Goal: Task Accomplishment & Management: Complete application form

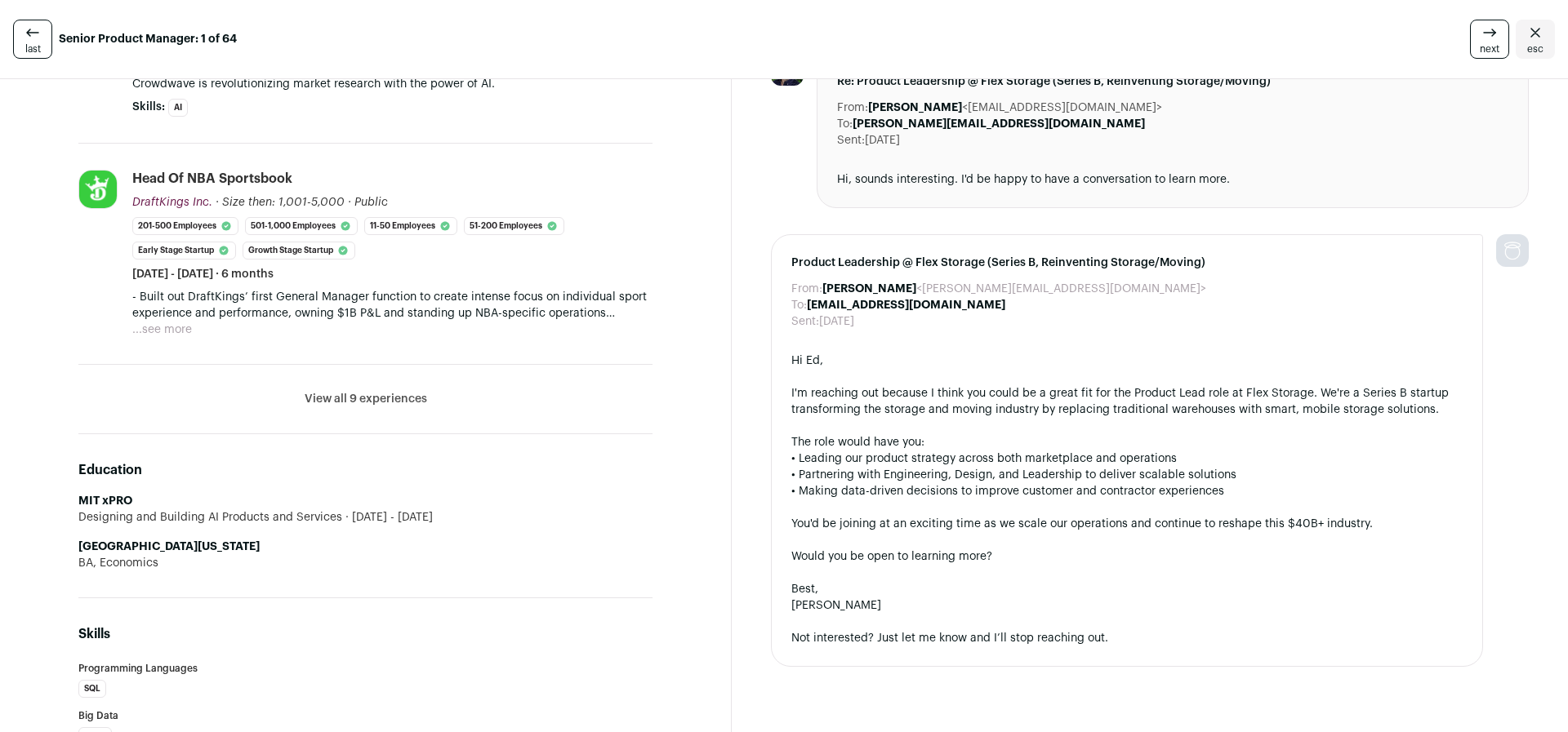
scroll to position [732, 0]
click at [365, 399] on button "View all 9 experiences" at bounding box center [366, 397] width 123 height 16
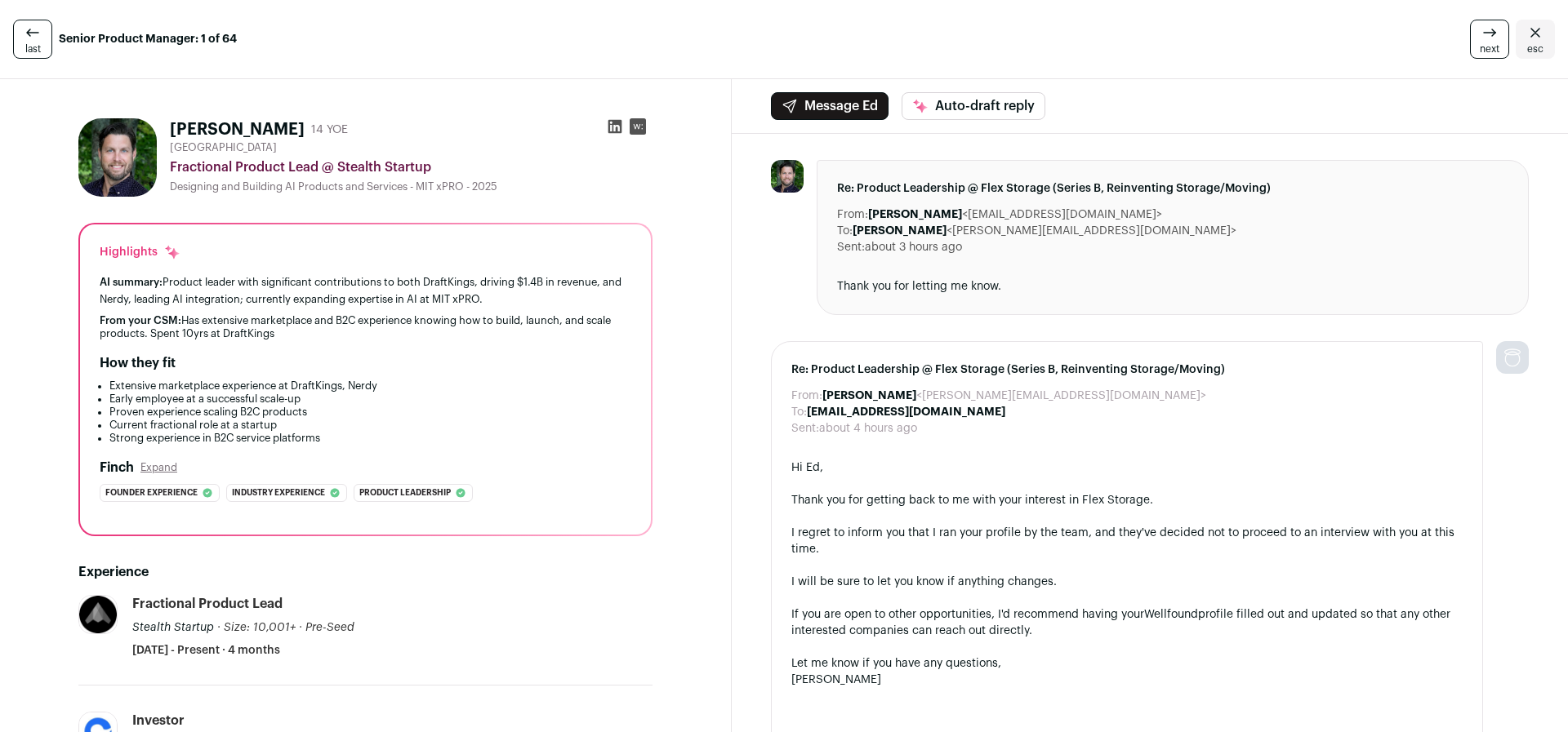
scroll to position [0, 0]
click at [47, 41] on link "last" at bounding box center [32, 39] width 39 height 39
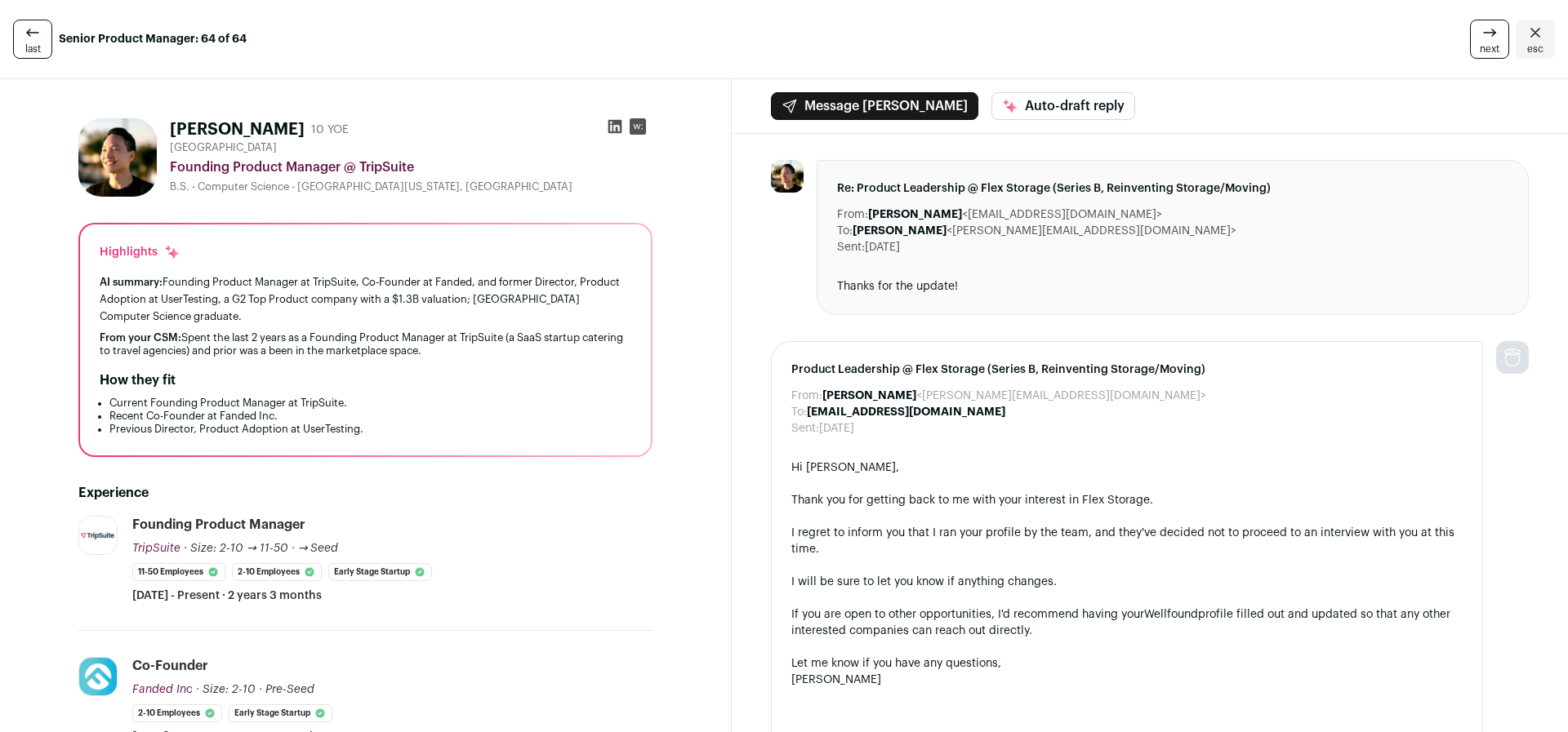
click at [1340, 38] on div "next esc" at bounding box center [1301, 39] width 505 height 39
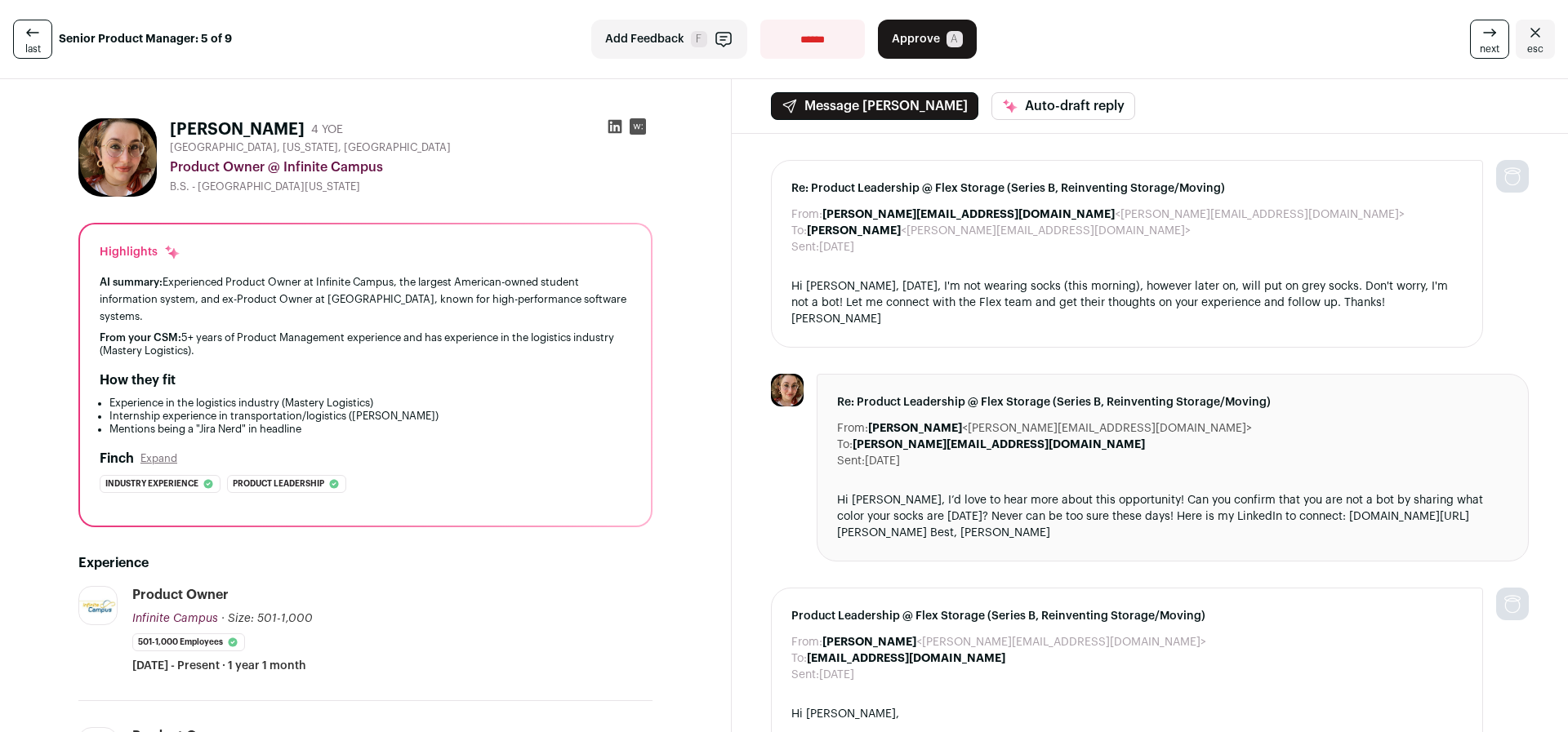
drag, startPoint x: 14, startPoint y: 32, endPoint x: 30, endPoint y: 34, distance: 16.1
click at [14, 32] on link "last" at bounding box center [32, 39] width 39 height 39
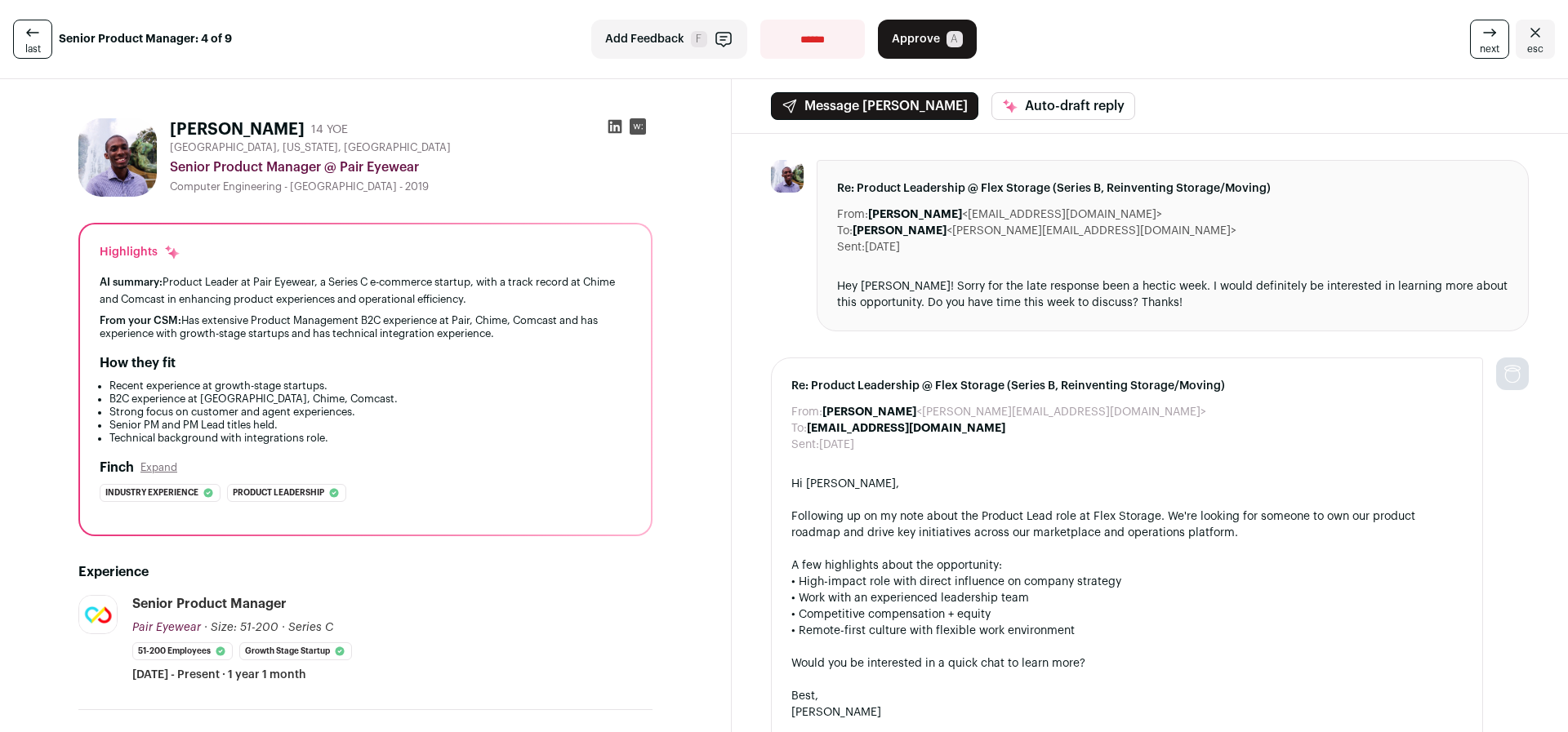
click at [30, 34] on icon at bounding box center [33, 33] width 20 height 20
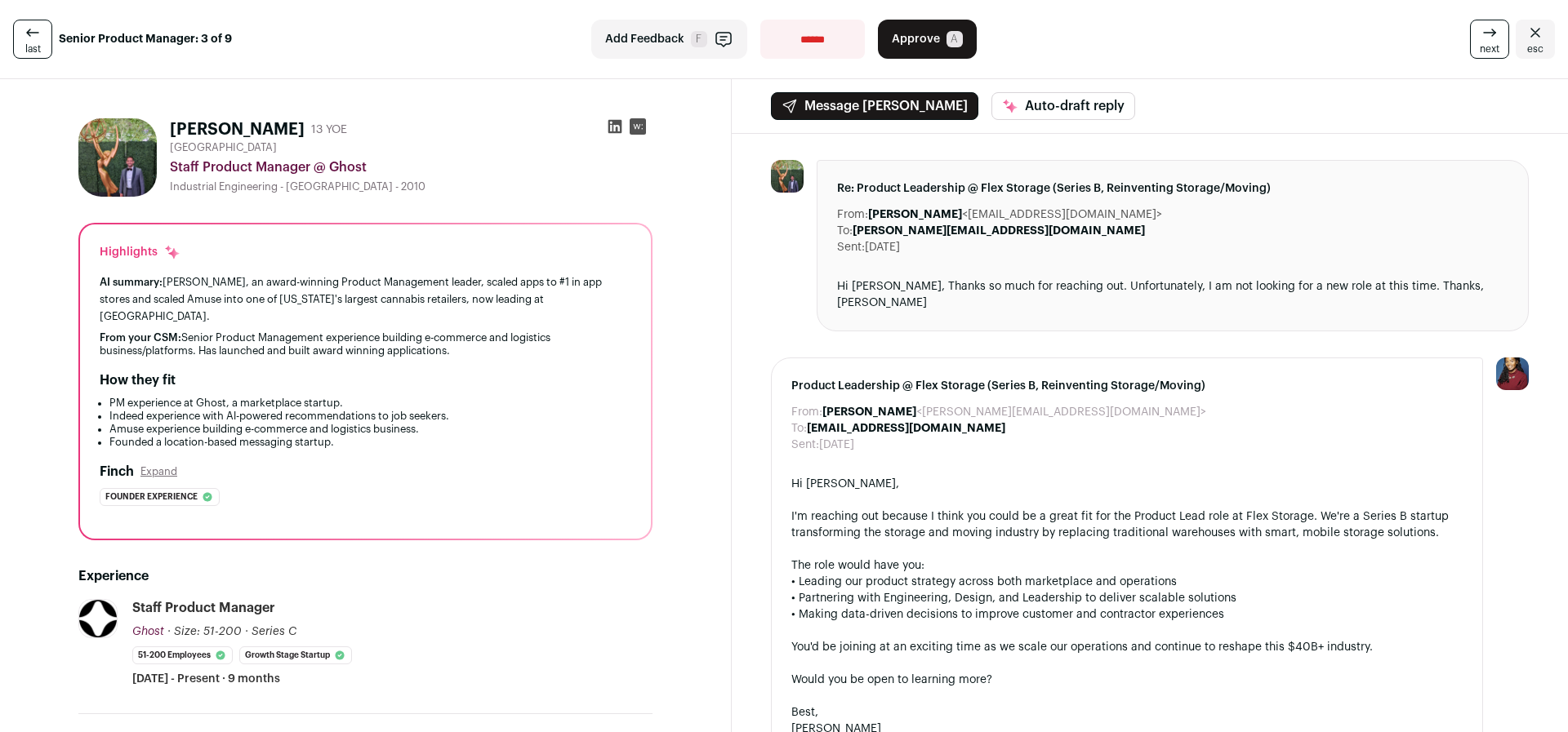
click at [30, 34] on icon at bounding box center [33, 33] width 20 height 20
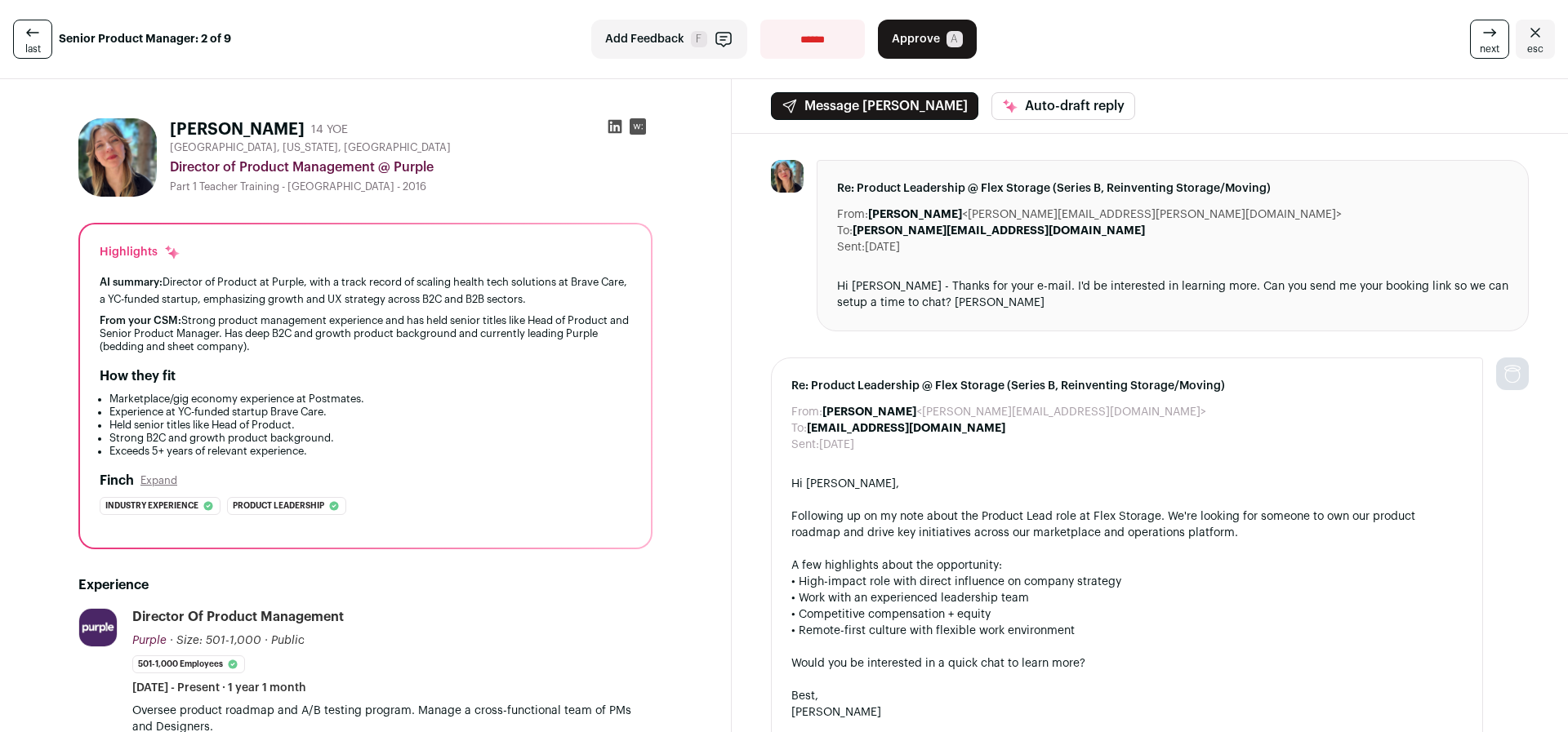
click at [30, 34] on icon at bounding box center [33, 33] width 20 height 20
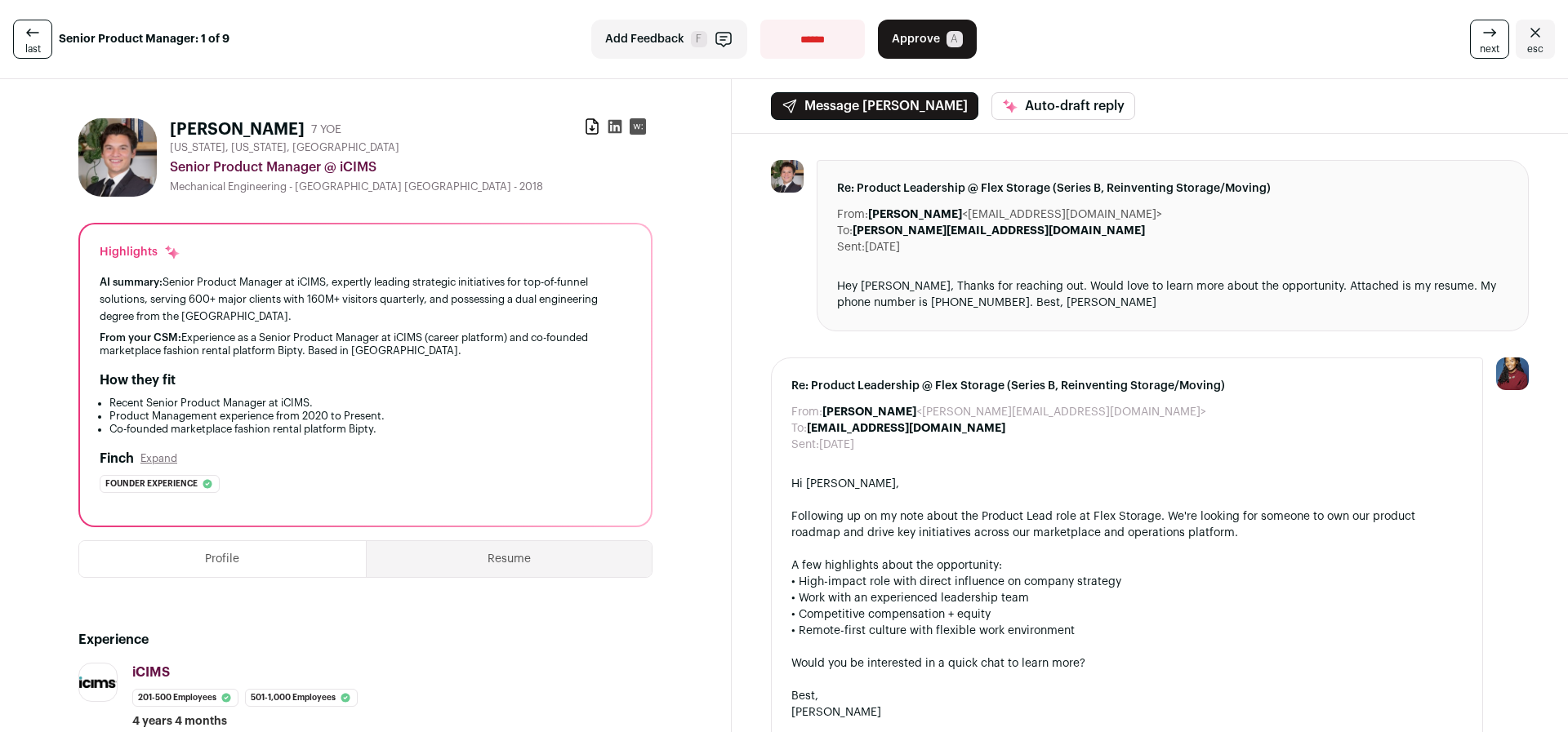
select select "**********"
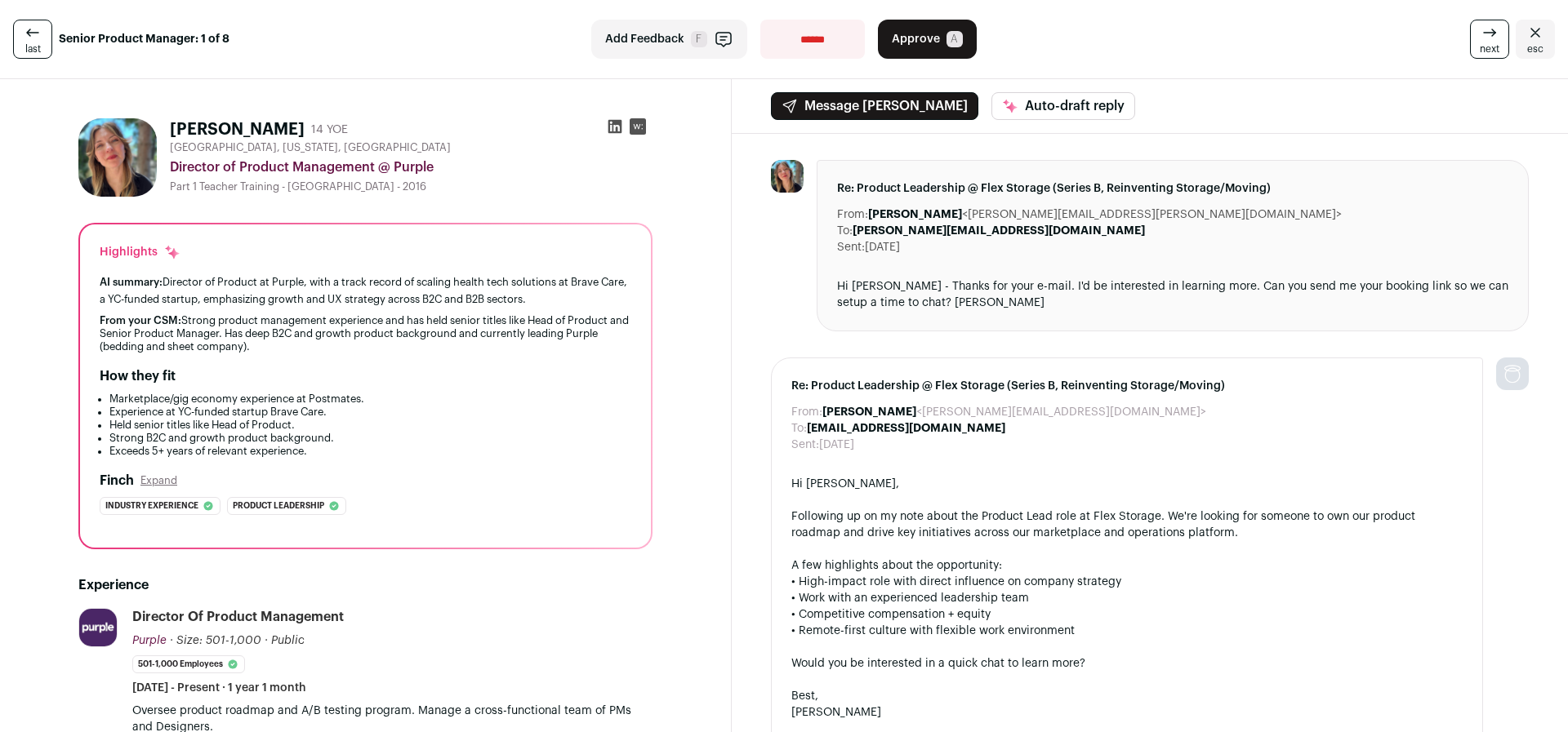
click at [740, 230] on div "From: Scott Schaffer <scott-flex@wellfound.us> To: Kelley Sanford <kelleysanfor…" at bounding box center [1149, 696] width 836 height 1125
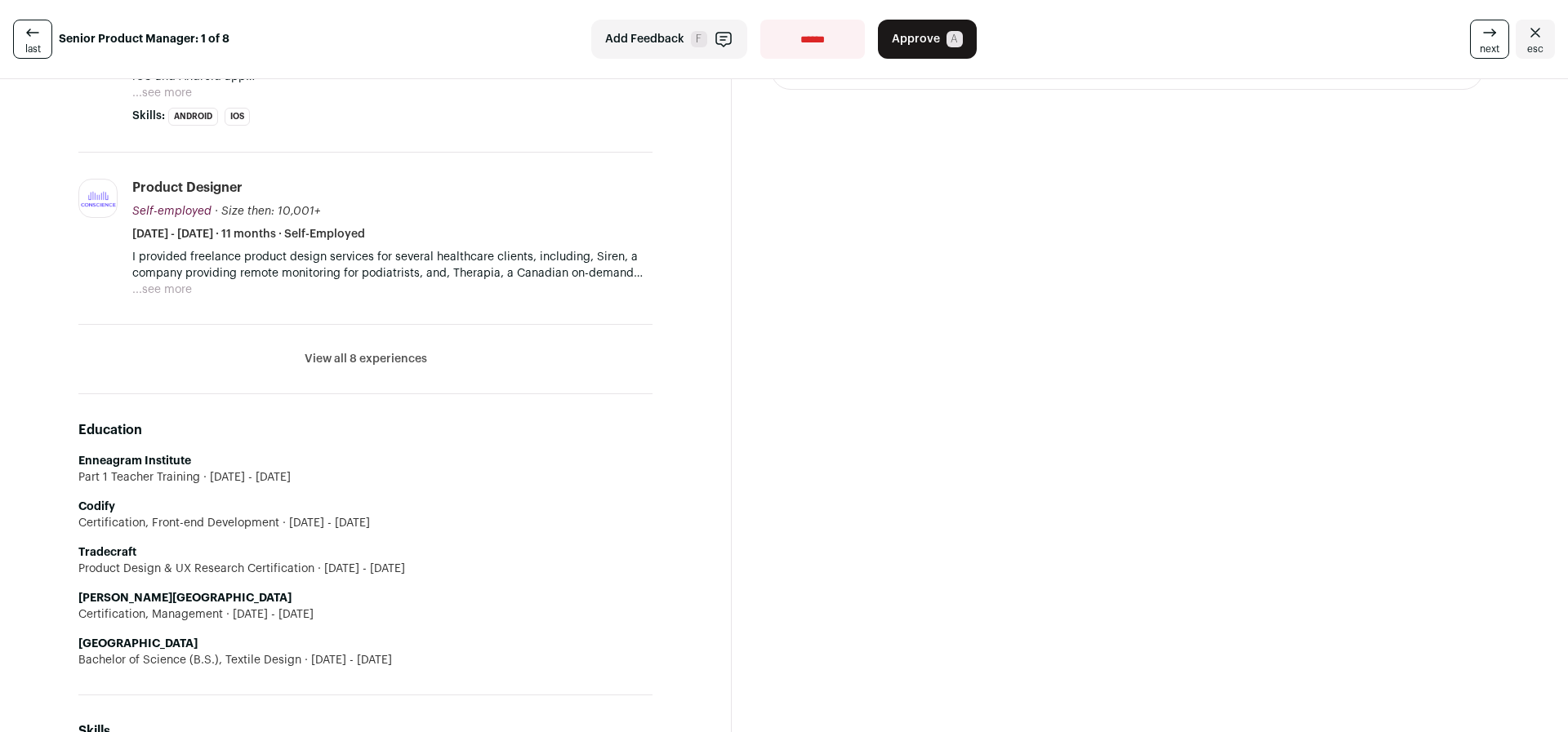
scroll to position [1298, 0]
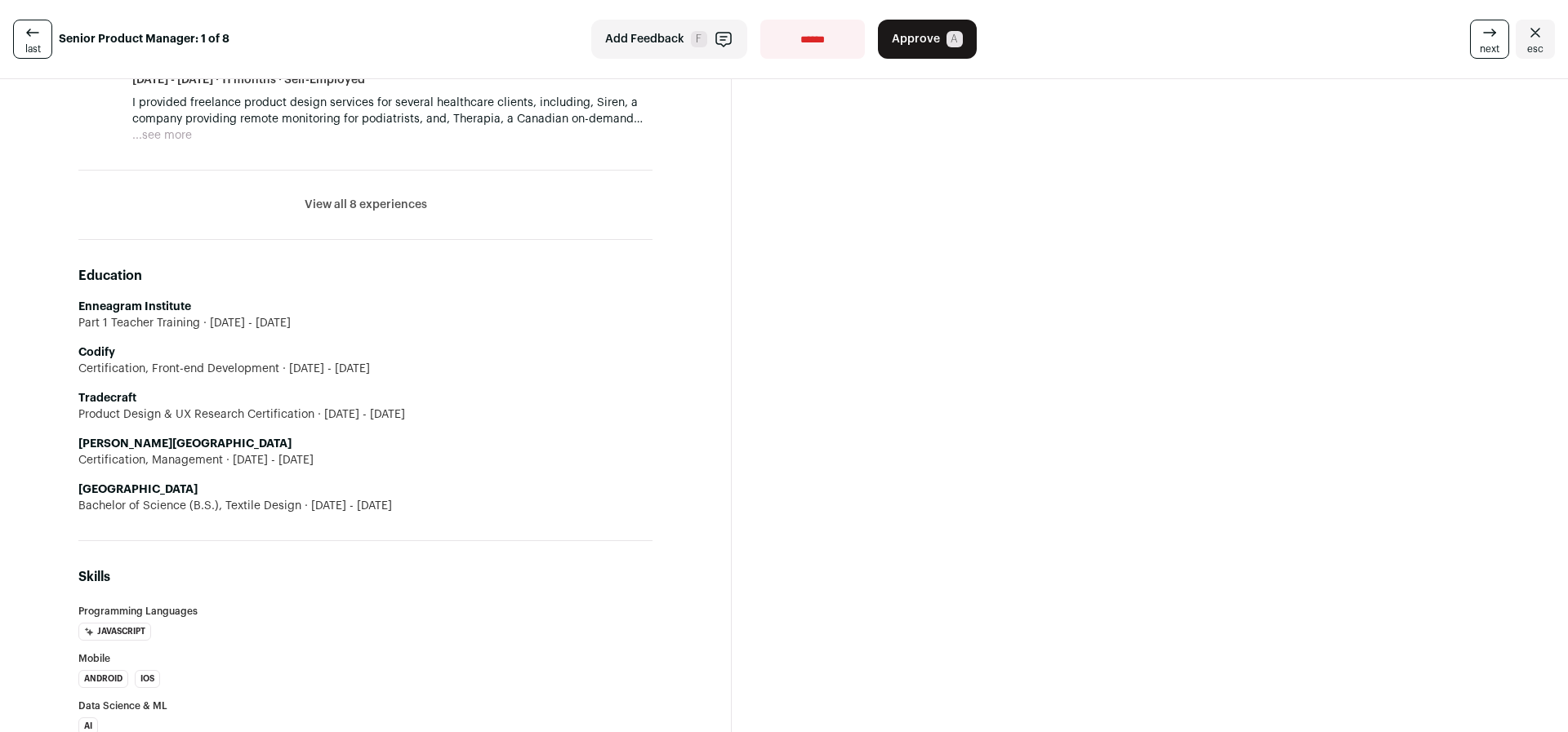
drag, startPoint x: 428, startPoint y: 201, endPoint x: 368, endPoint y: 205, distance: 60.1
click at [428, 201] on li "View all 8 experiences View less" at bounding box center [366, 205] width 574 height 70
click at [367, 205] on button "View all 8 experiences" at bounding box center [366, 205] width 123 height 16
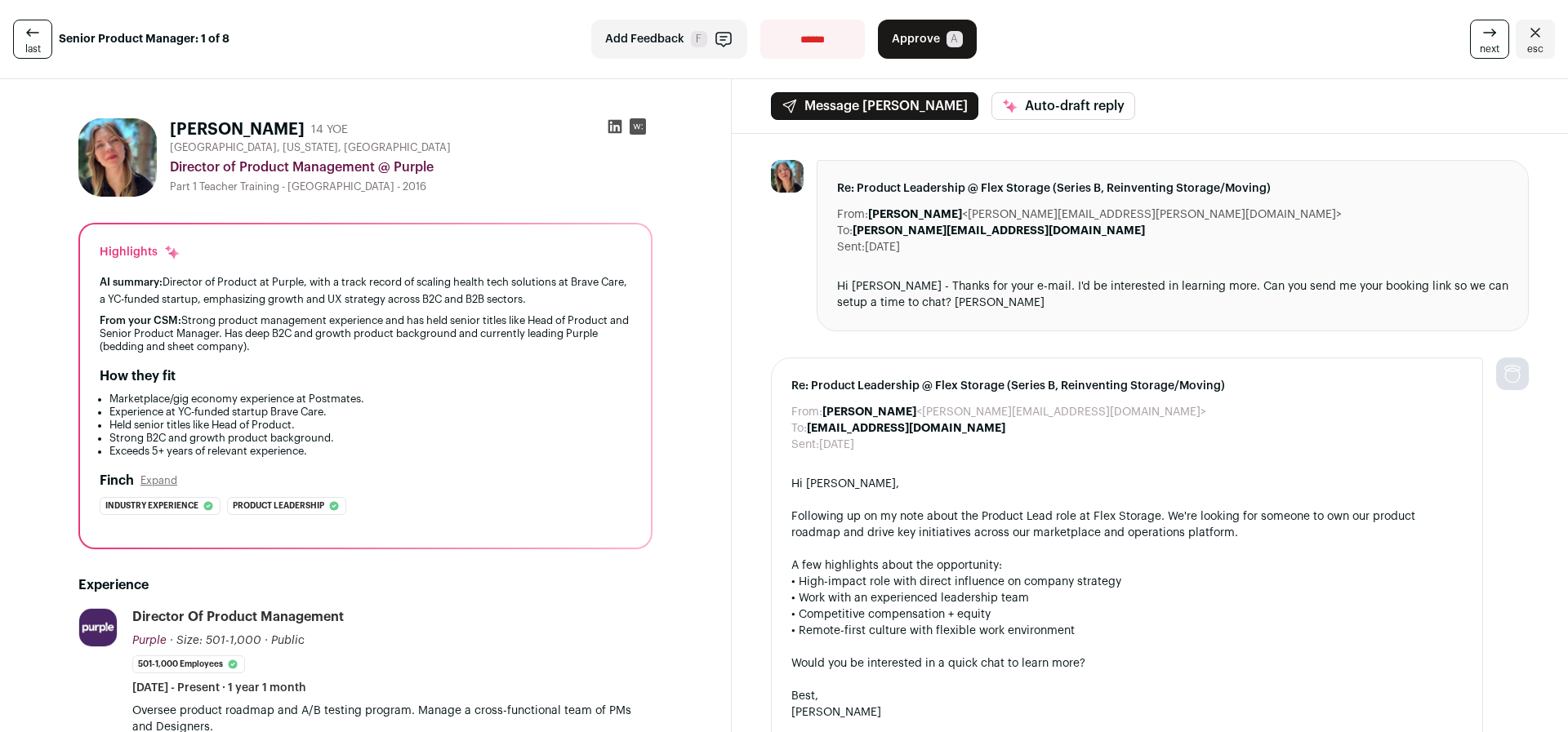
scroll to position [0, 0]
click at [612, 125] on icon at bounding box center [615, 126] width 16 height 16
drag, startPoint x: 914, startPoint y: 39, endPoint x: 922, endPoint y: 41, distance: 8.2
click at [914, 39] on span "Approve" at bounding box center [915, 39] width 48 height 16
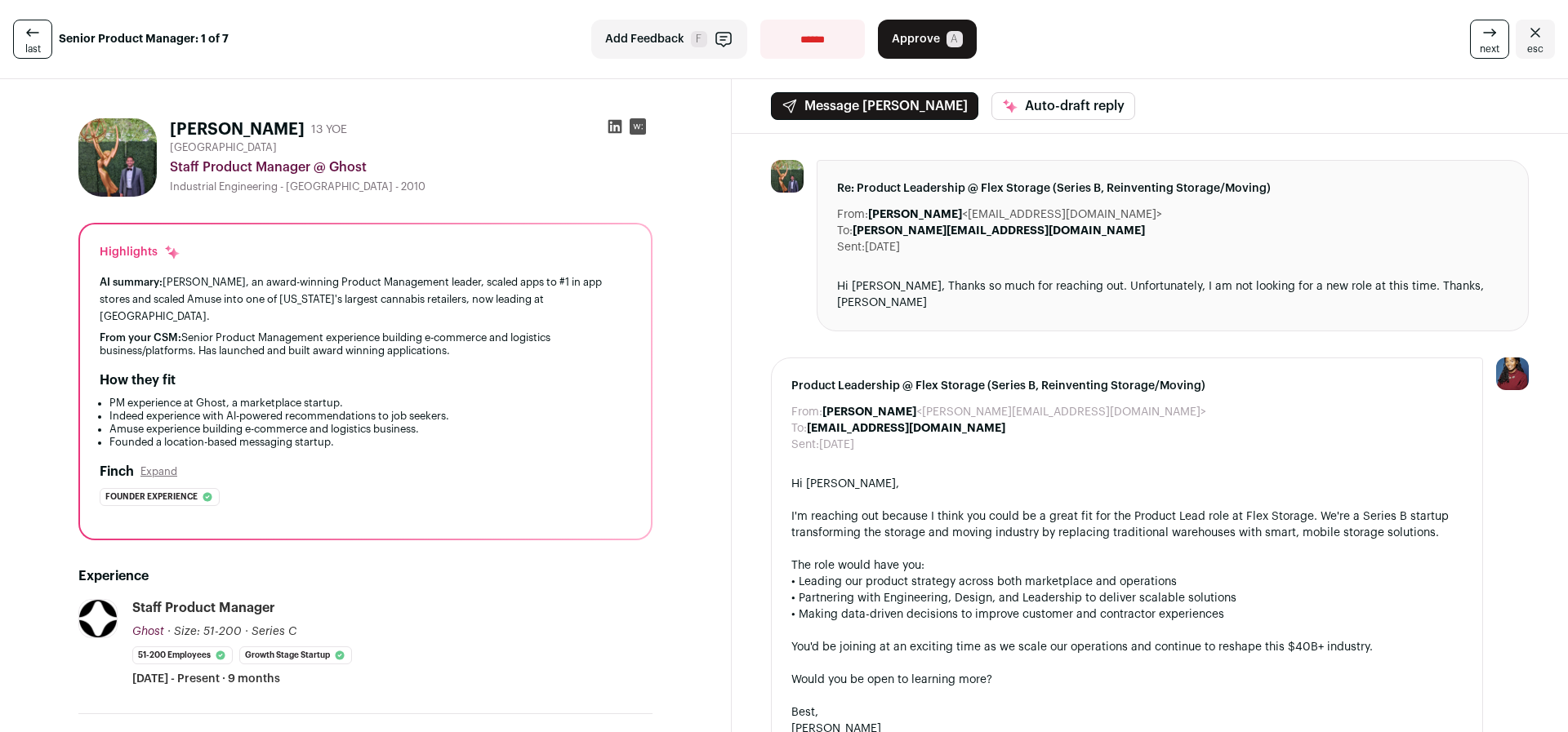
click at [611, 127] on icon at bounding box center [615, 126] width 16 height 16
click at [926, 30] on button "Approve A" at bounding box center [926, 39] width 99 height 39
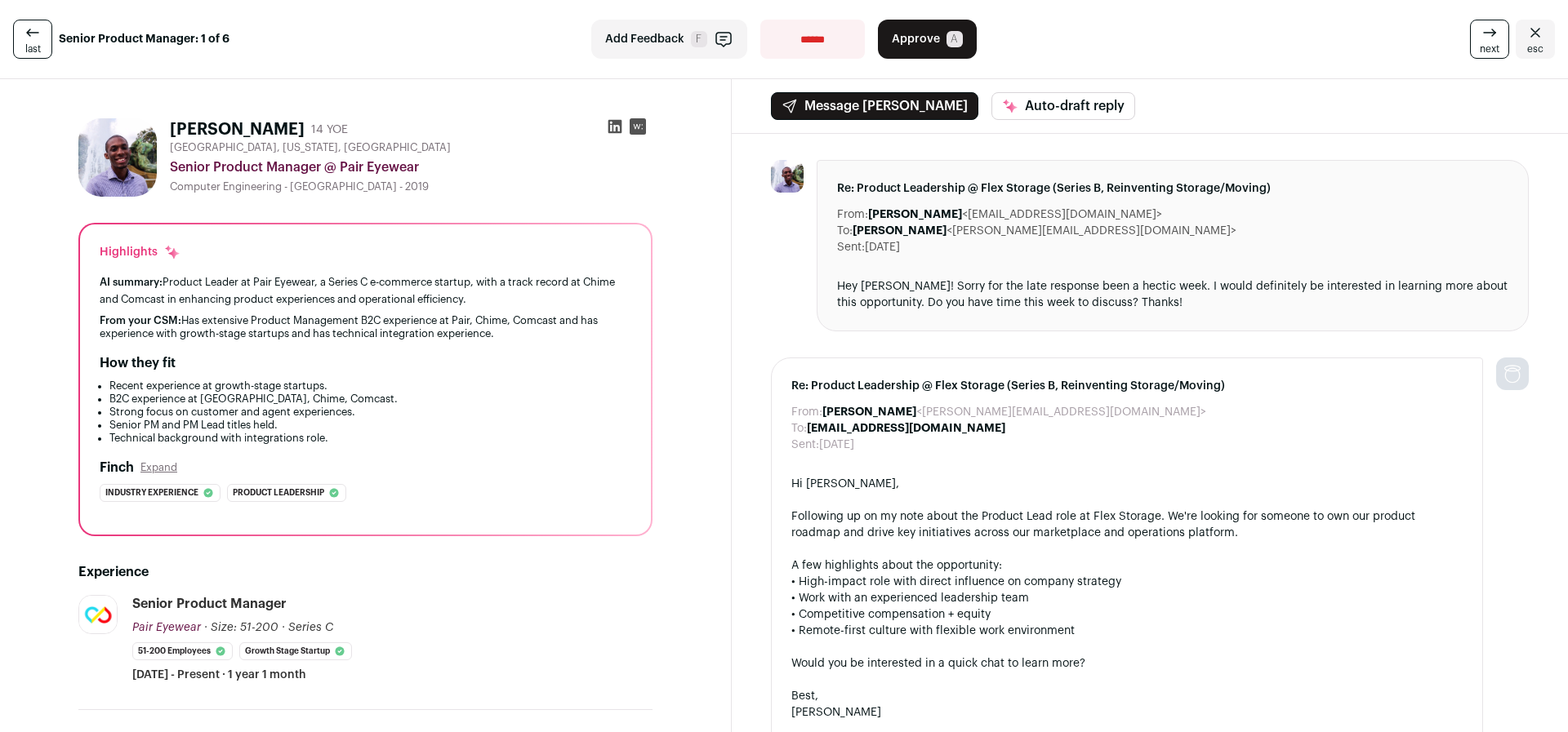
click at [614, 129] on icon at bounding box center [615, 126] width 16 height 16
select select "**********"
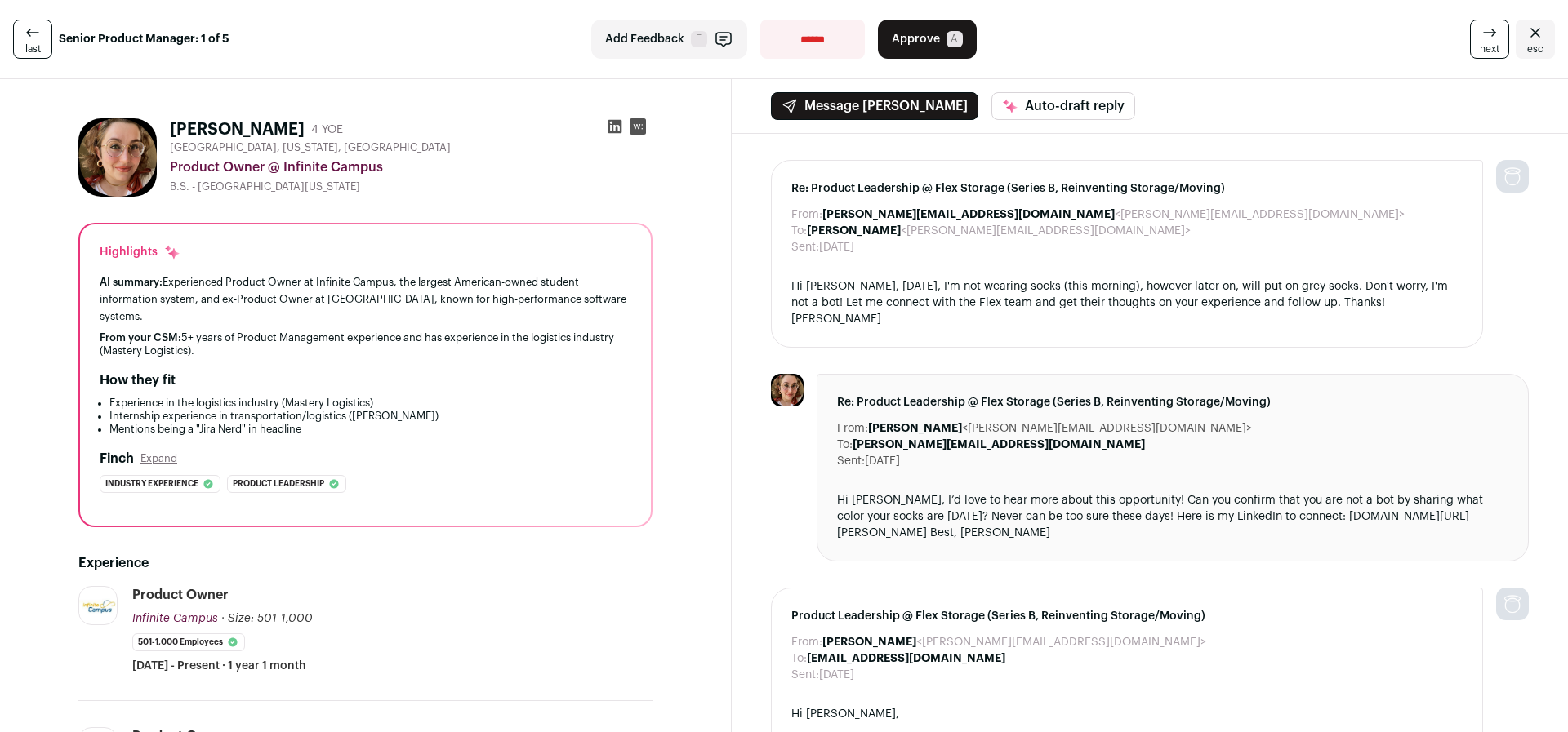
click at [742, 188] on div "From: Scott Schaffer <scott-flex@wellfound.us> To: Gracielou Miller <millergrac…" at bounding box center [1149, 590] width 836 height 912
select select "**********"
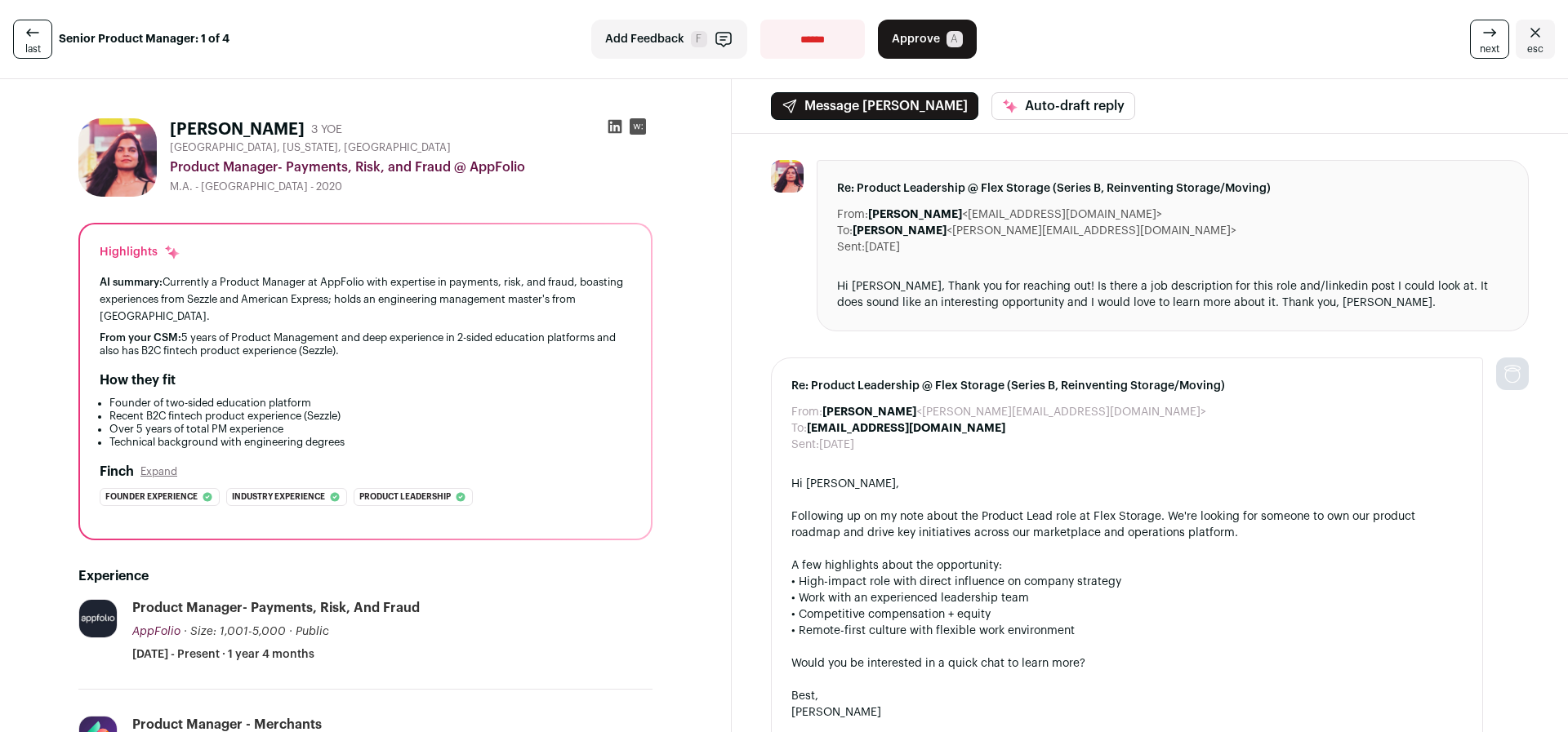
click at [610, 128] on icon at bounding box center [616, 126] width 14 height 14
select select "**********"
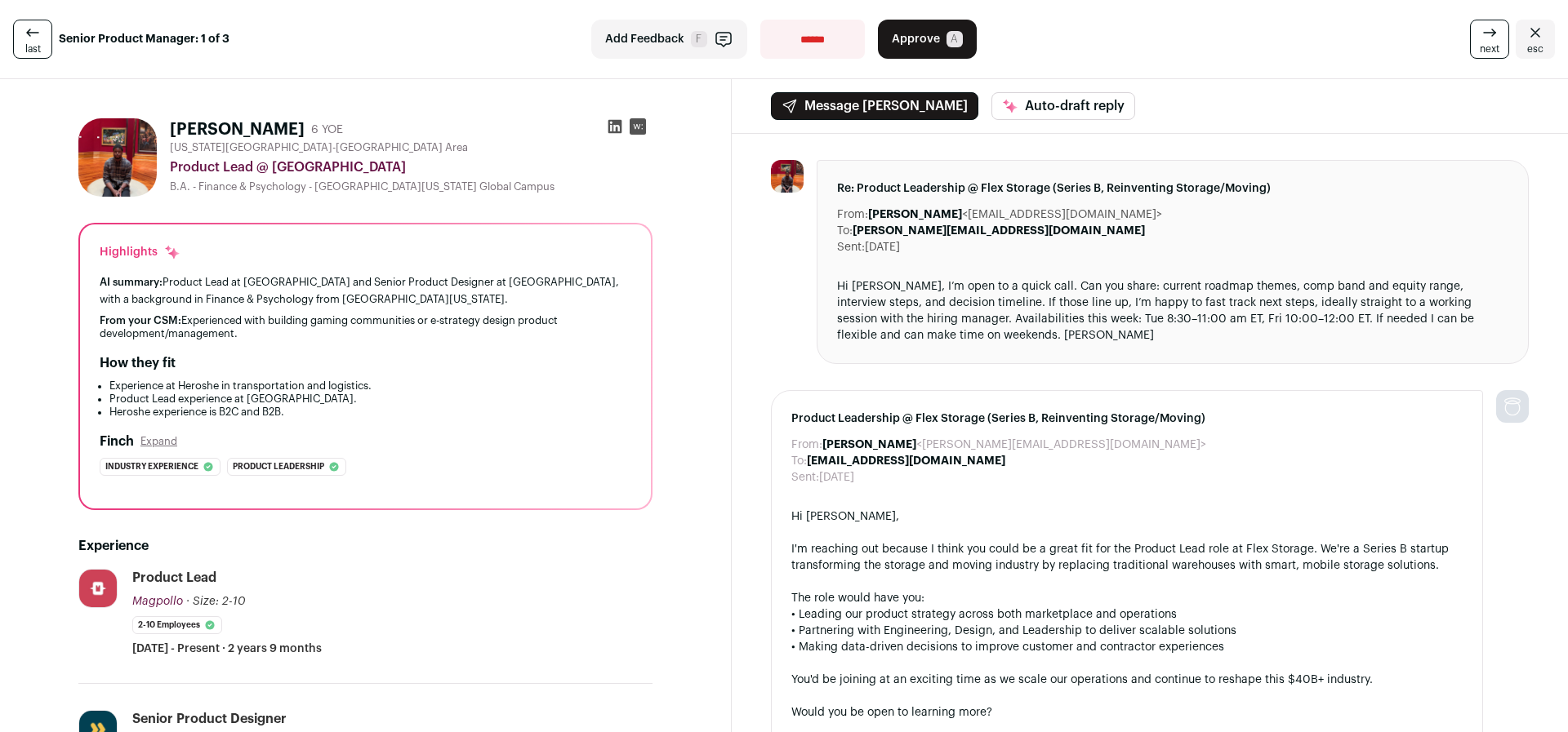
click at [619, 129] on icon at bounding box center [615, 126] width 16 height 16
select select "**********"
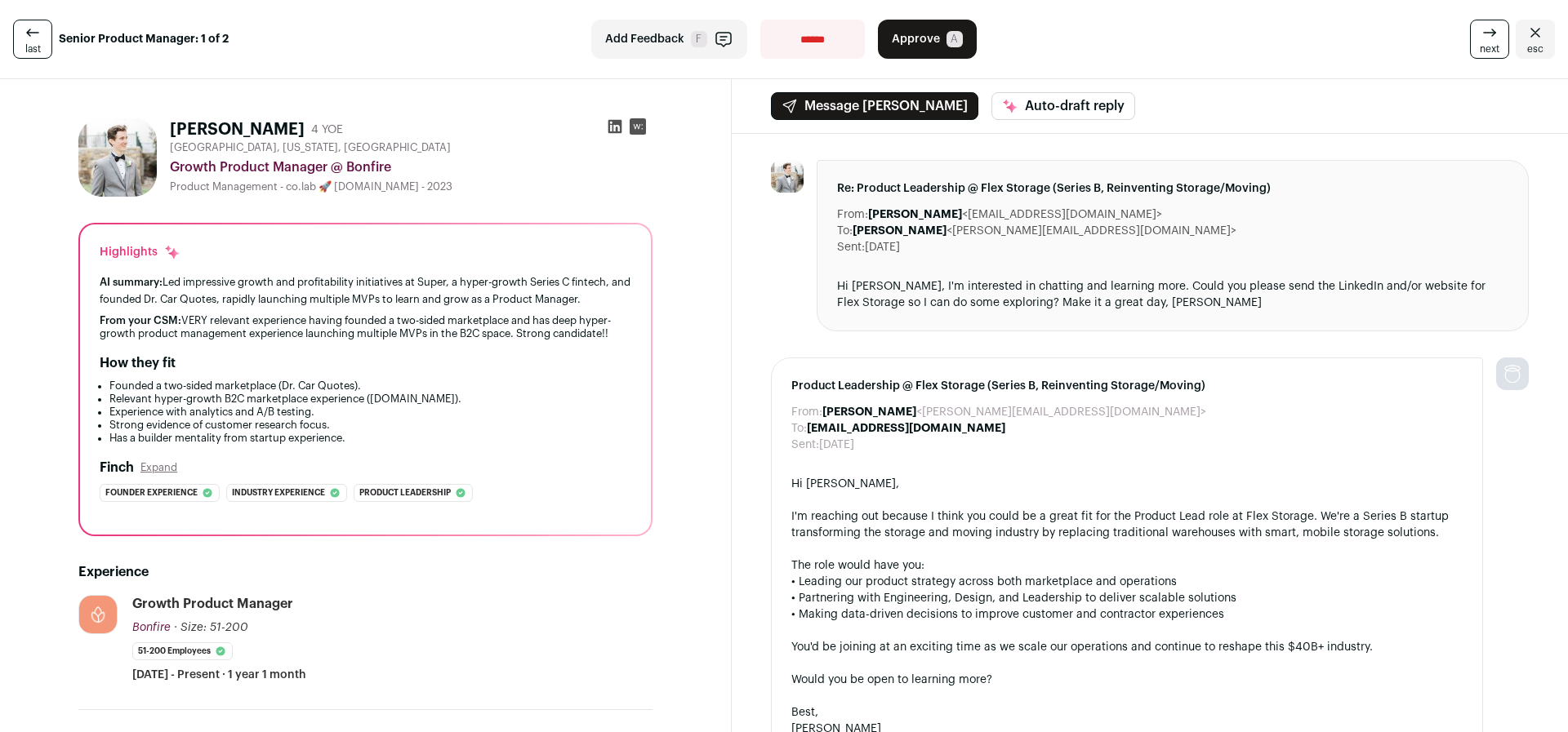
click at [620, 124] on icon at bounding box center [616, 126] width 14 height 14
select select "**********"
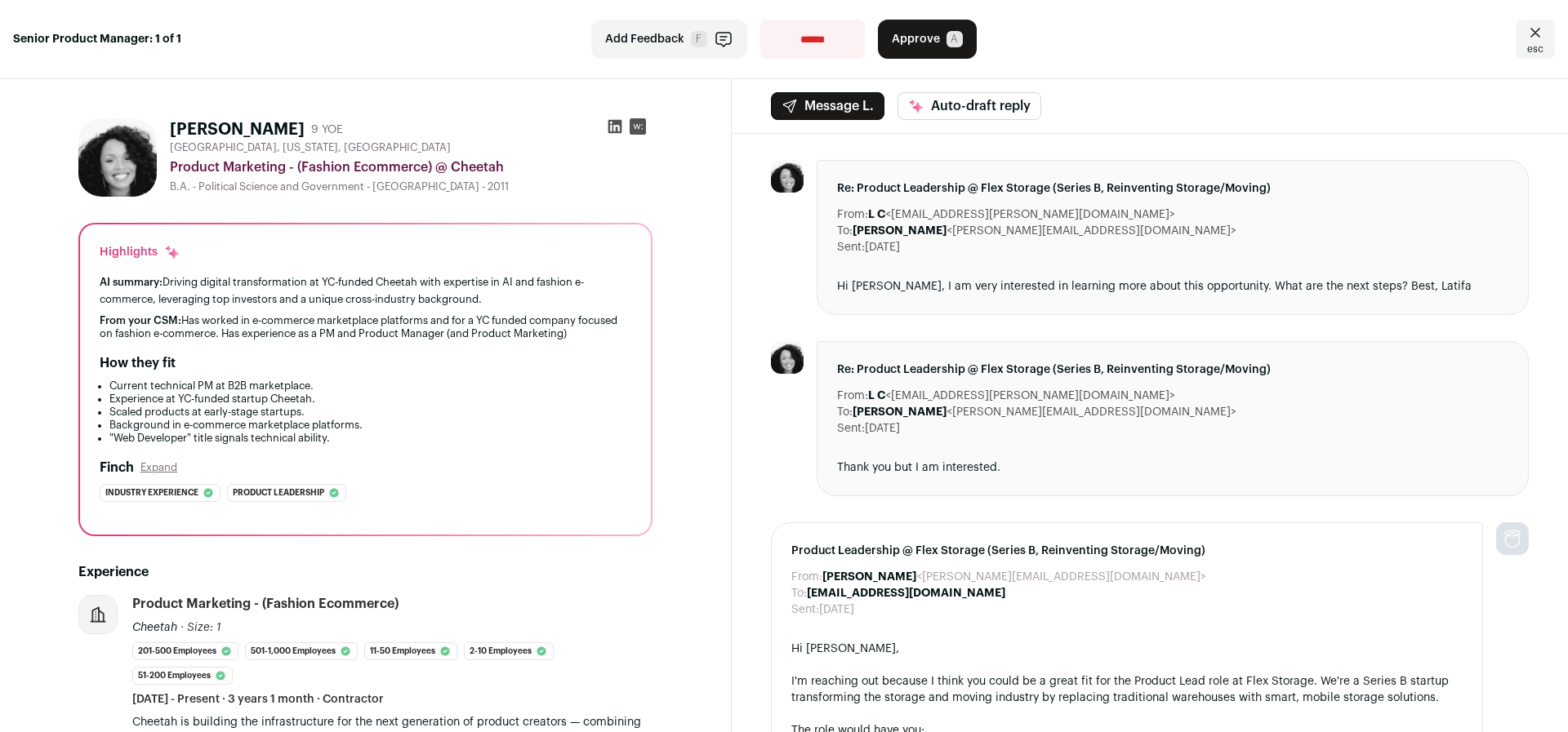
select select "**********"
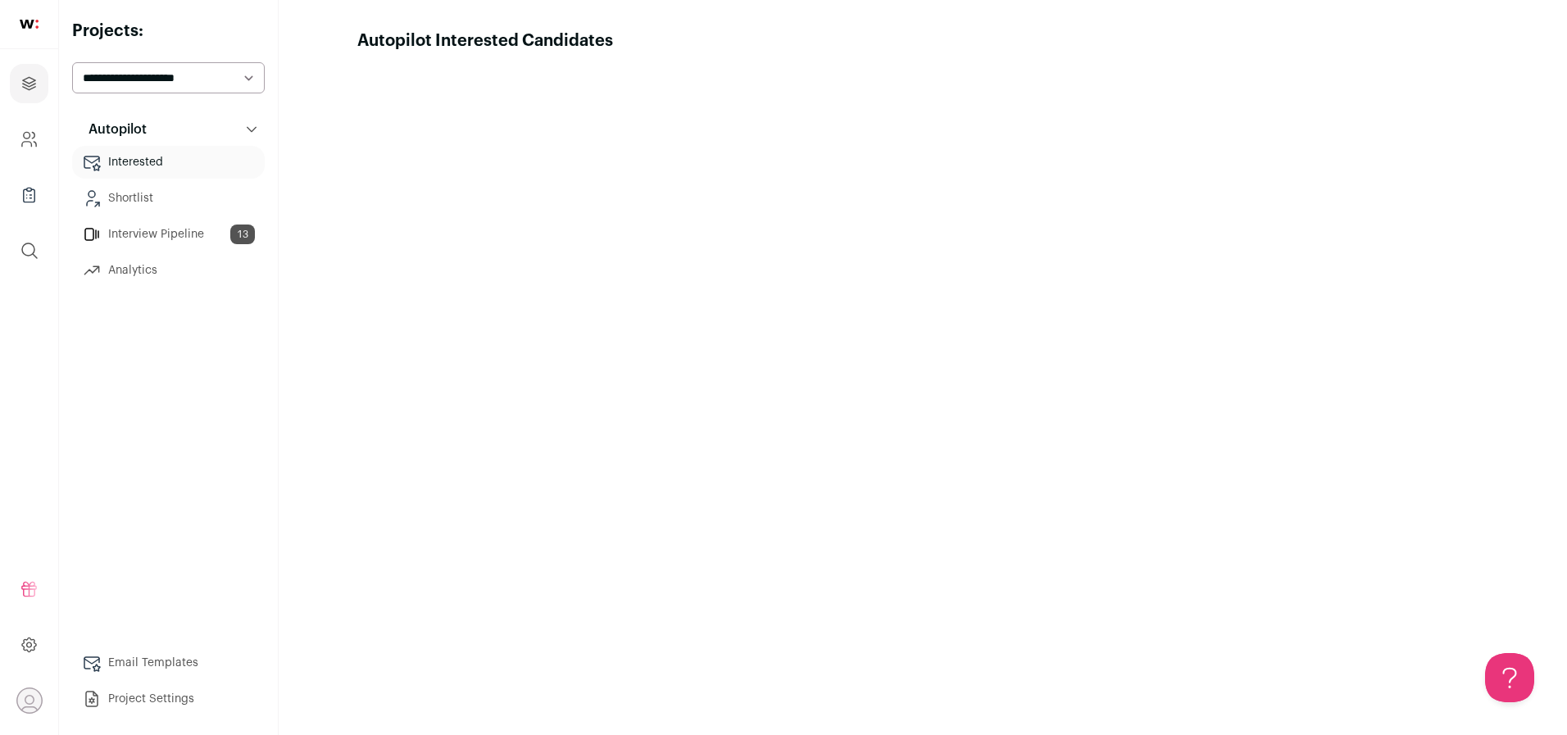
scroll to position [-2, 0]
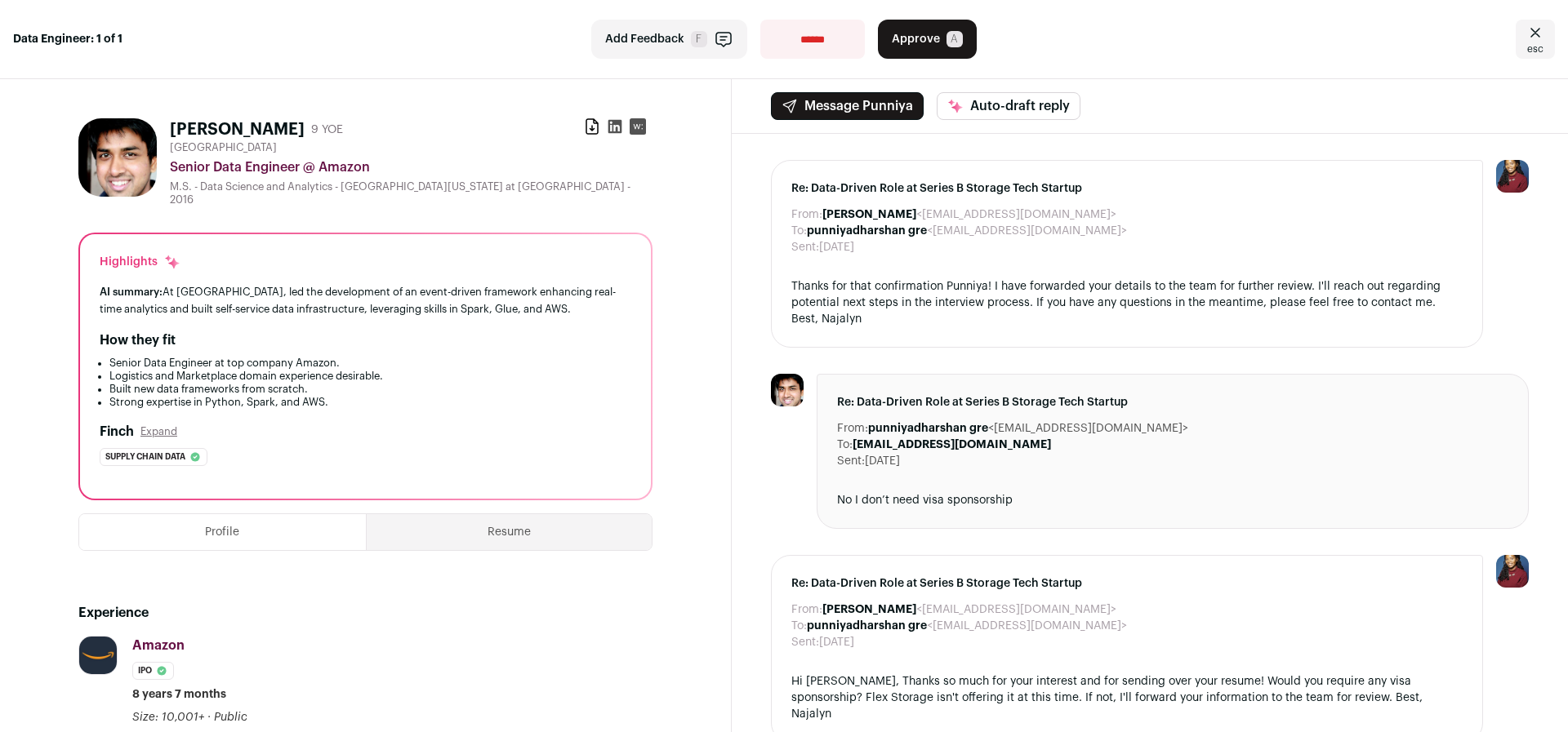
click at [611, 126] on icon at bounding box center [615, 126] width 16 height 16
click at [880, 34] on button "Approve A" at bounding box center [926, 39] width 99 height 39
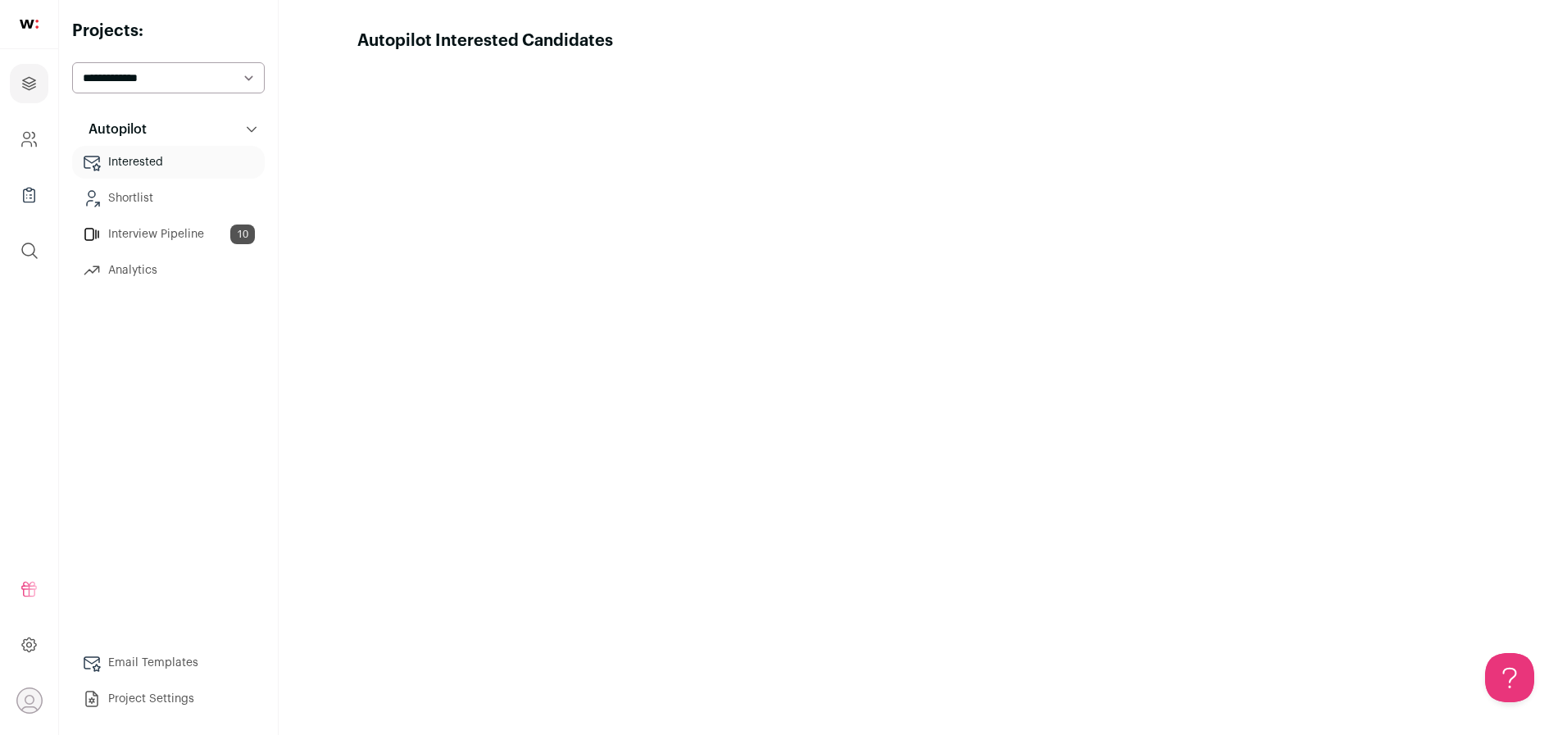
scroll to position [-30, 0]
